Goal: Task Accomplishment & Management: Use online tool/utility

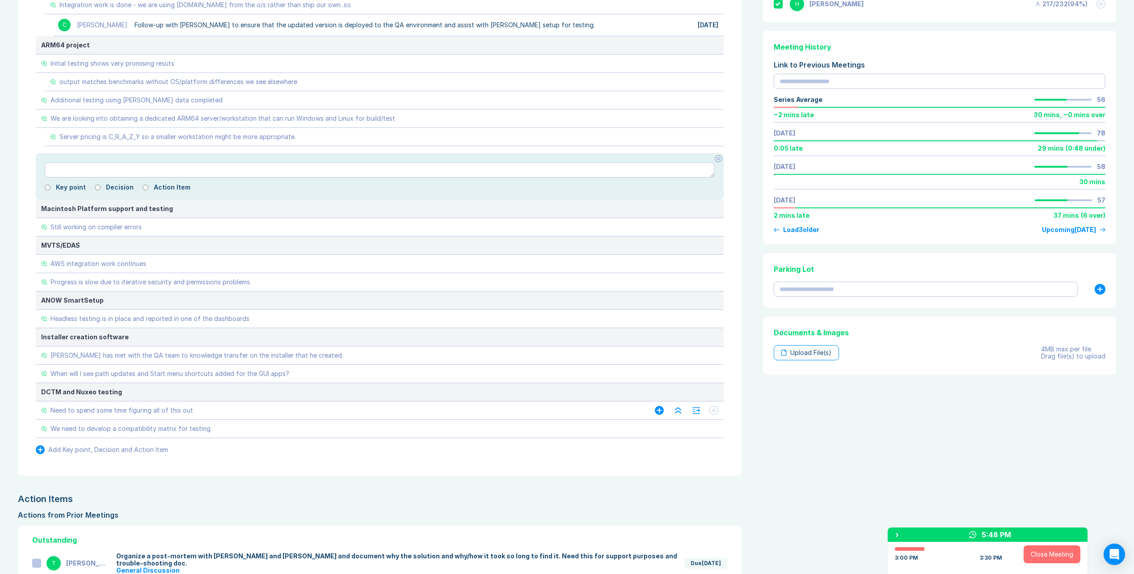
scroll to position [313, 0]
click at [496, 417] on div "Need to spend some time figuring all of this out" at bounding box center [339, 410] width 596 height 18
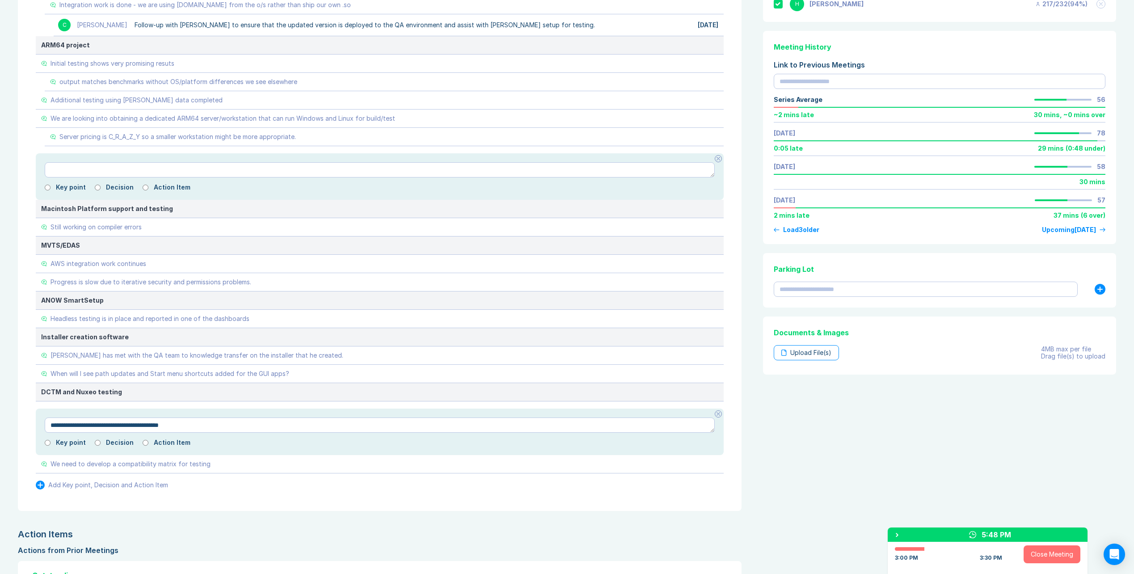
click at [479, 490] on div "General Discussion Add Header 21:11 mins Sunrise Upgrade InvestorCOM to Sunrise…" at bounding box center [379, 156] width 723 height 709
click at [1058, 556] on button "Close Meeting" at bounding box center [1051, 554] width 57 height 18
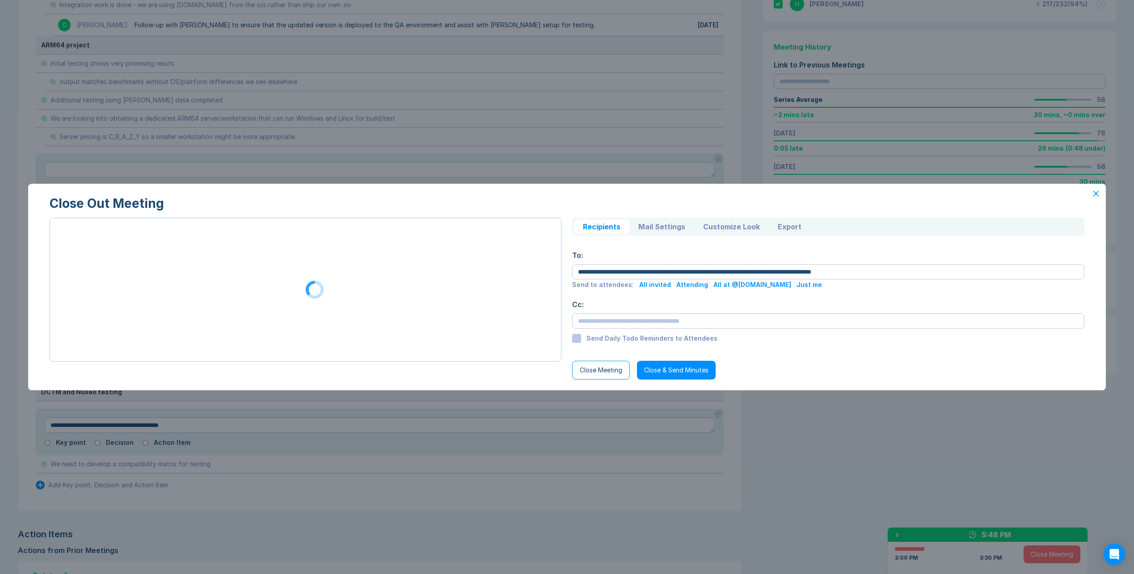
click at [673, 370] on button "Close & Send Minutes" at bounding box center [676, 370] width 79 height 19
type textarea "*"
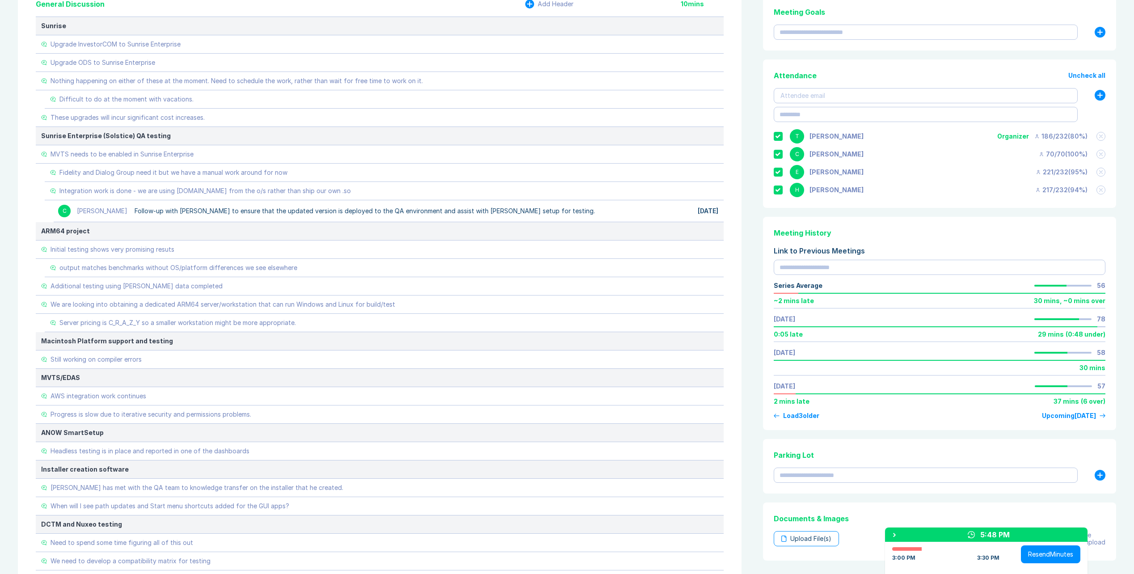
scroll to position [313, 0]
